Goal: Information Seeking & Learning: Find specific page/section

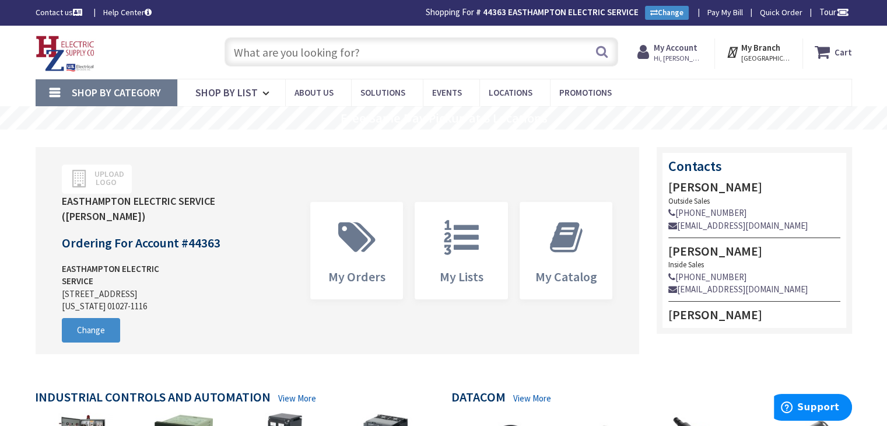
click at [342, 53] on input "text" at bounding box center [422, 51] width 394 height 29
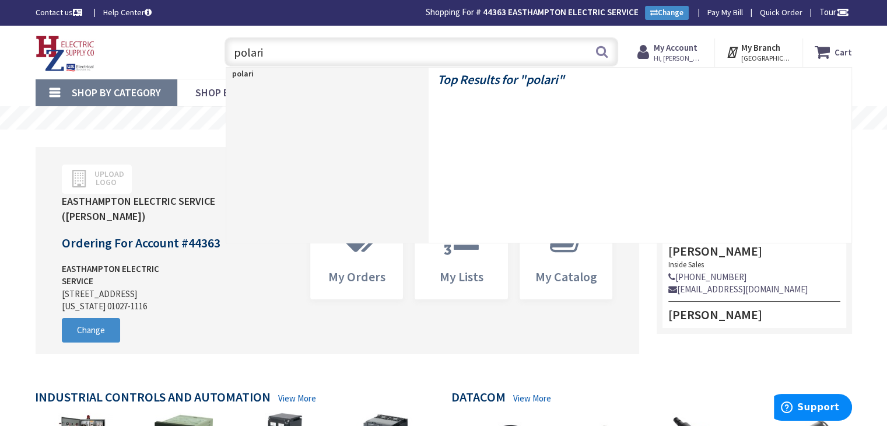
type input "polaris"
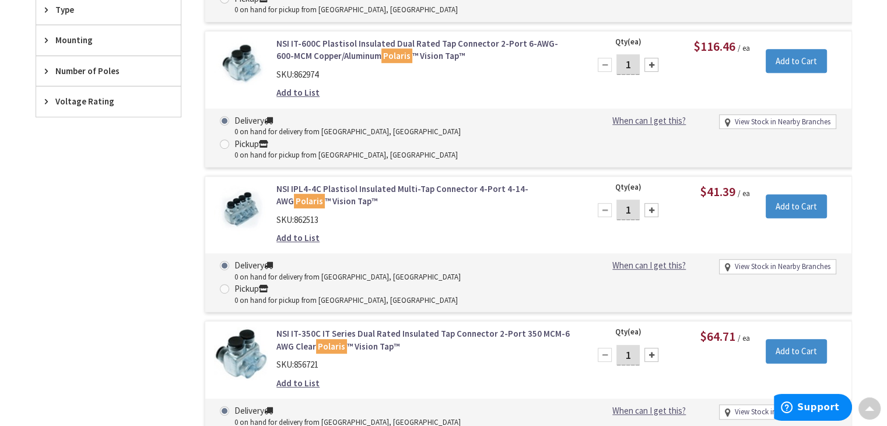
scroll to position [410, 0]
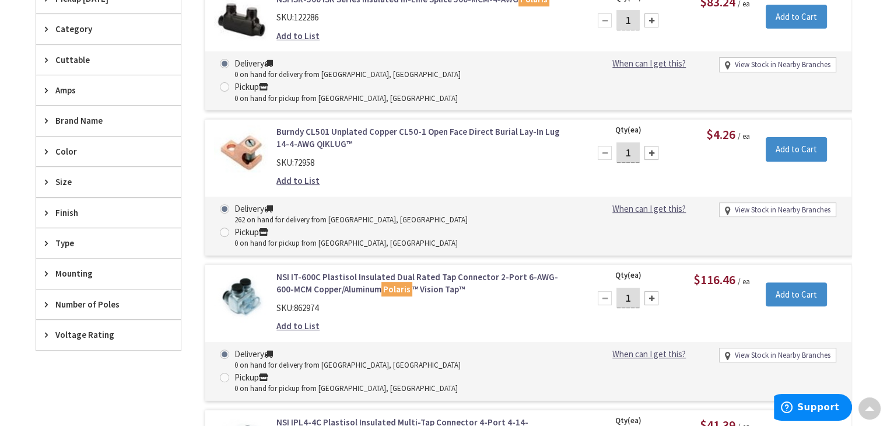
click at [47, 177] on icon at bounding box center [49, 181] width 9 height 9
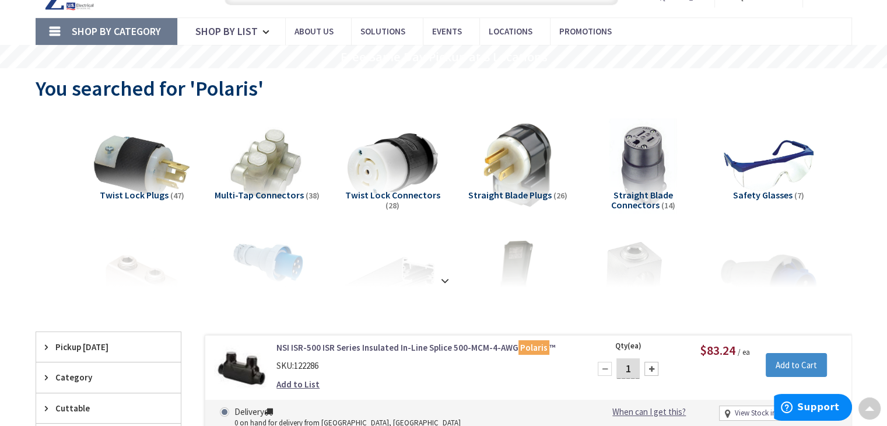
scroll to position [60, 0]
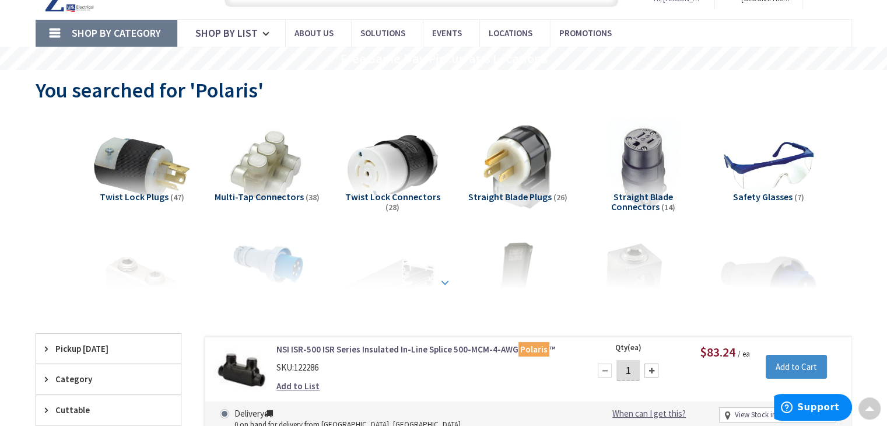
click at [445, 281] on strong at bounding box center [445, 282] width 14 height 13
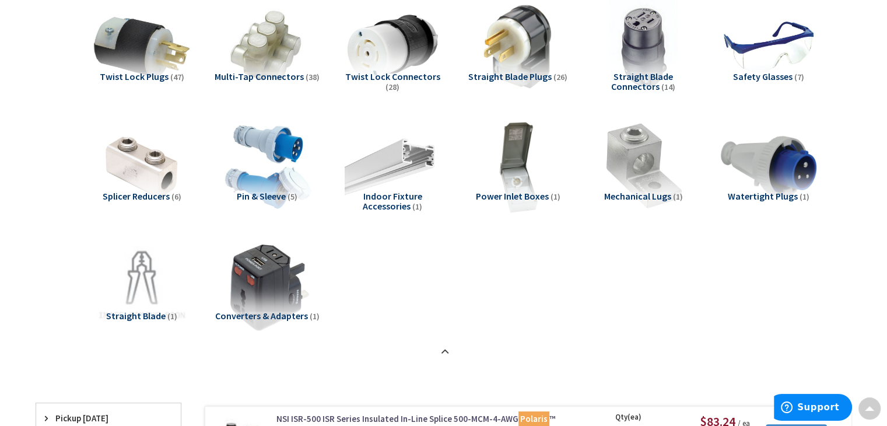
scroll to position [293, 0]
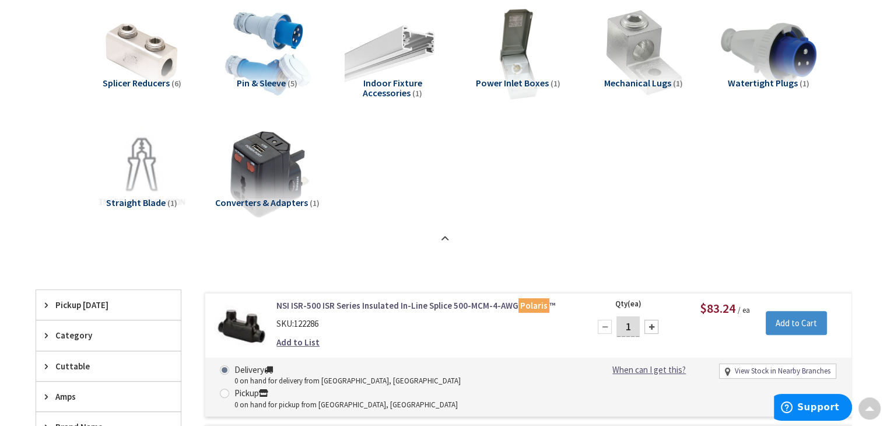
click at [123, 78] on span "Splicer Reducers" at bounding box center [136, 83] width 67 height 12
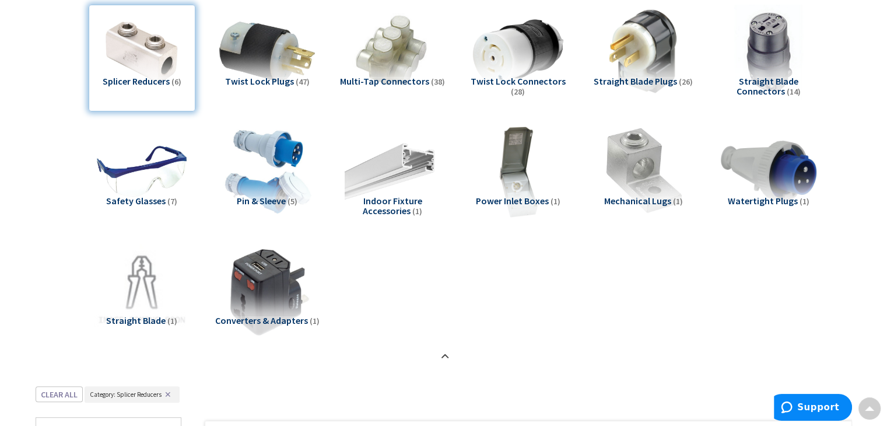
scroll to position [0, 0]
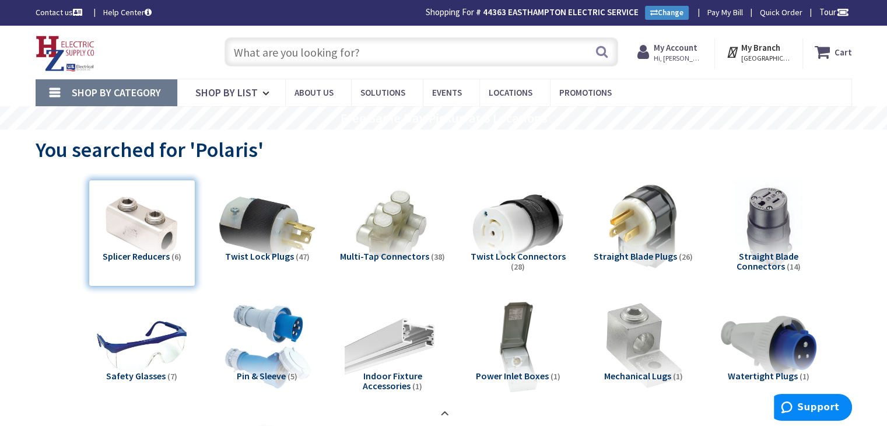
click at [322, 52] on input "text" at bounding box center [422, 51] width 394 height 29
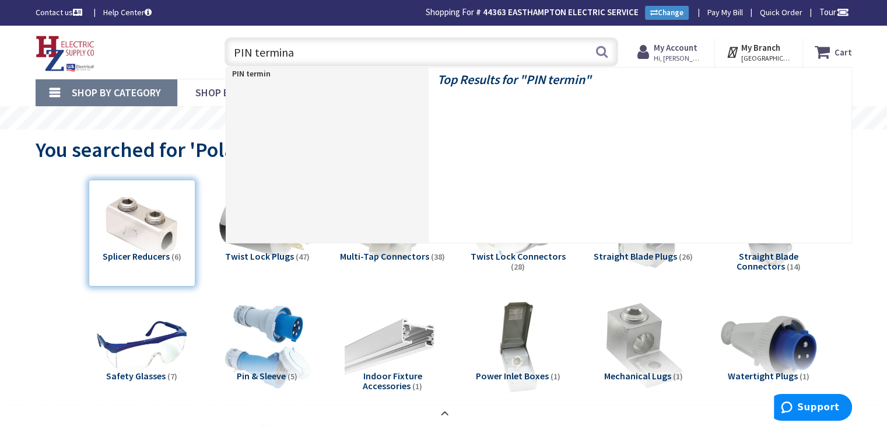
type input "PIN terminal"
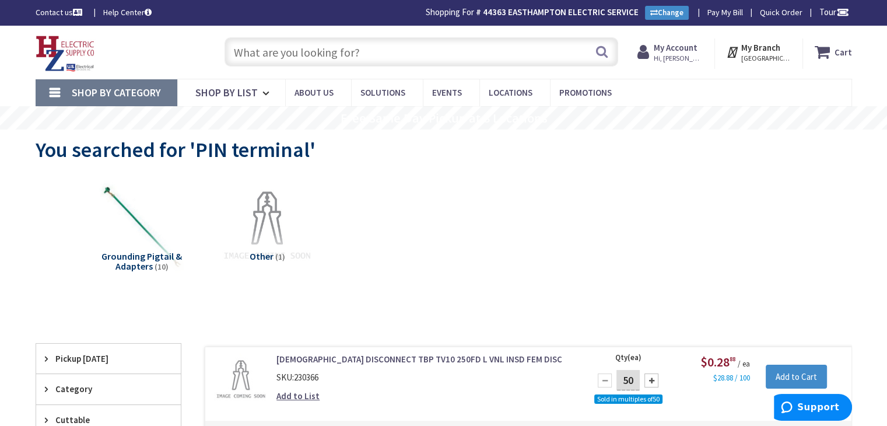
click at [278, 55] on input "text" at bounding box center [422, 51] width 394 height 29
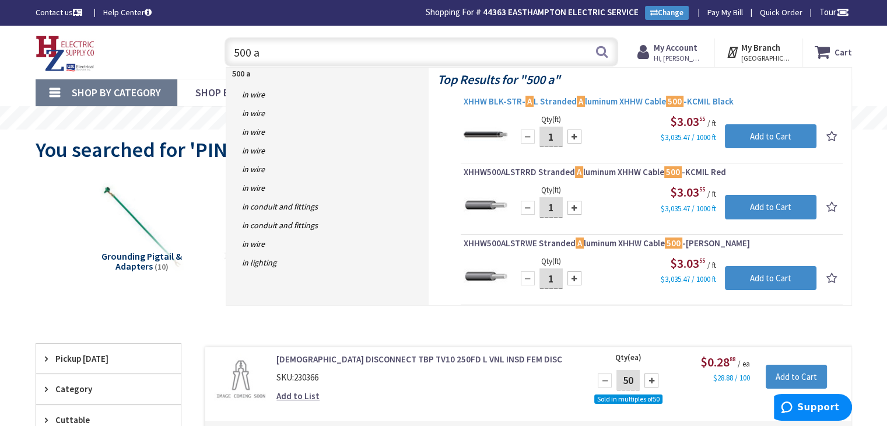
type input "500 a"
click at [587, 99] on span "XHHW BLK-STR- A L Stranded A luminum XHHW Cable 500 -KCMIL Black" at bounding box center [652, 102] width 376 height 12
